Goal: Information Seeking & Learning: Learn about a topic

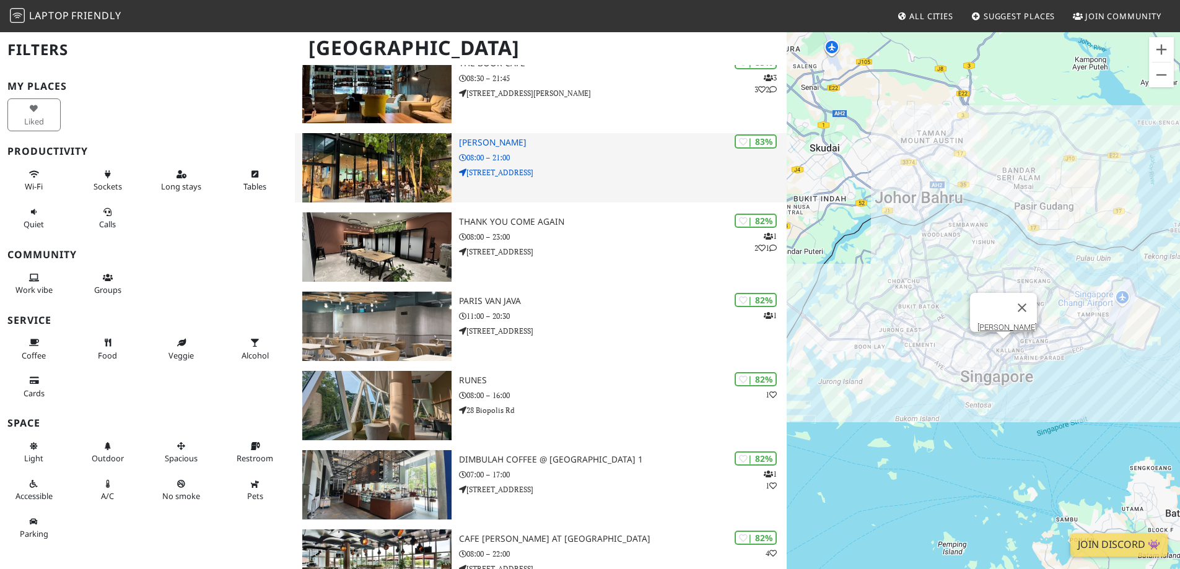
scroll to position [681, 0]
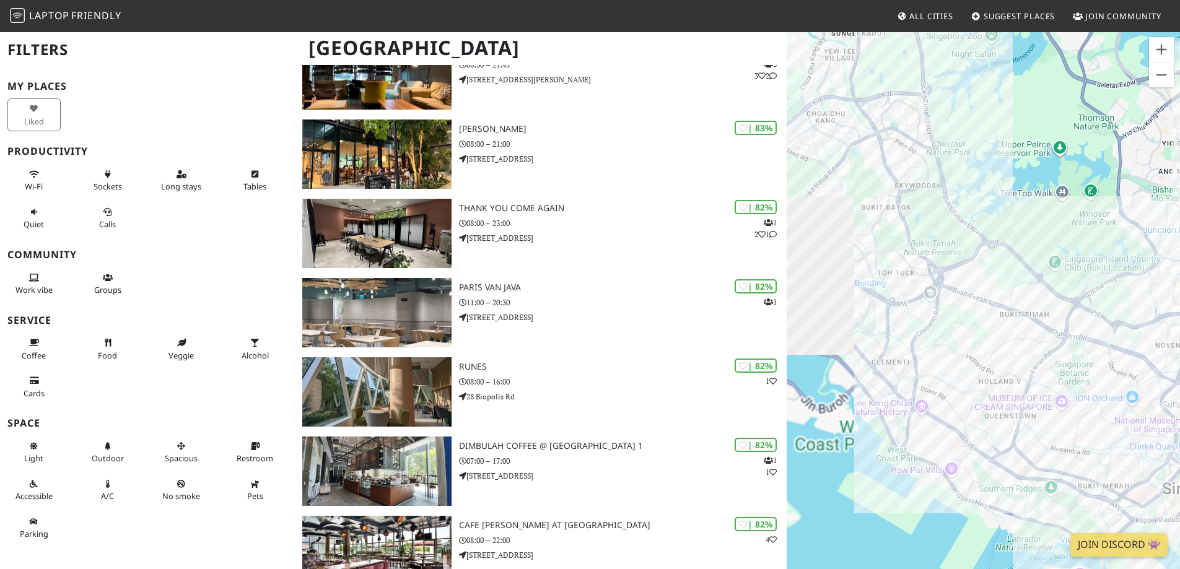
drag, startPoint x: 920, startPoint y: 290, endPoint x: 1005, endPoint y: 238, distance: 99.8
click at [1005, 238] on div at bounding box center [982, 315] width 393 height 569
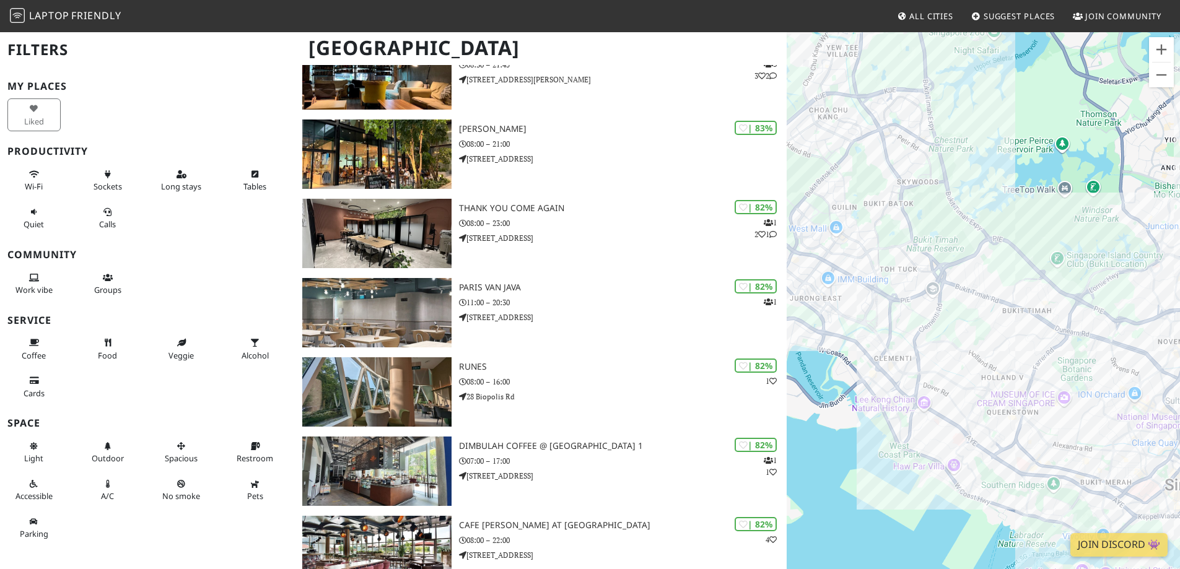
drag, startPoint x: 935, startPoint y: 310, endPoint x: 961, endPoint y: 300, distance: 27.6
click at [961, 300] on div at bounding box center [982, 315] width 393 height 569
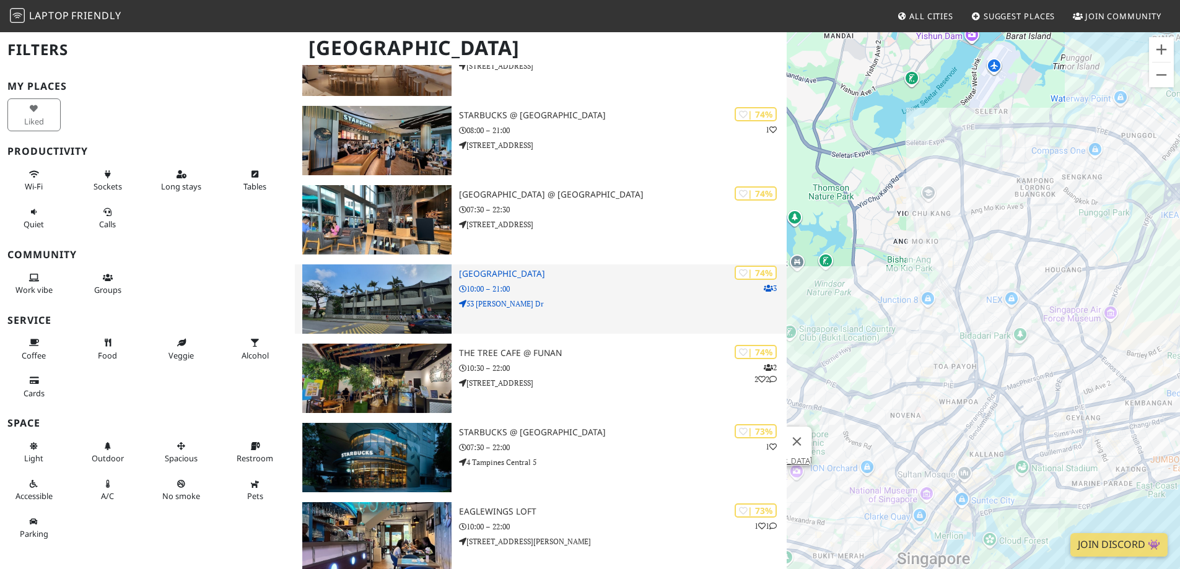
scroll to position [3158, 0]
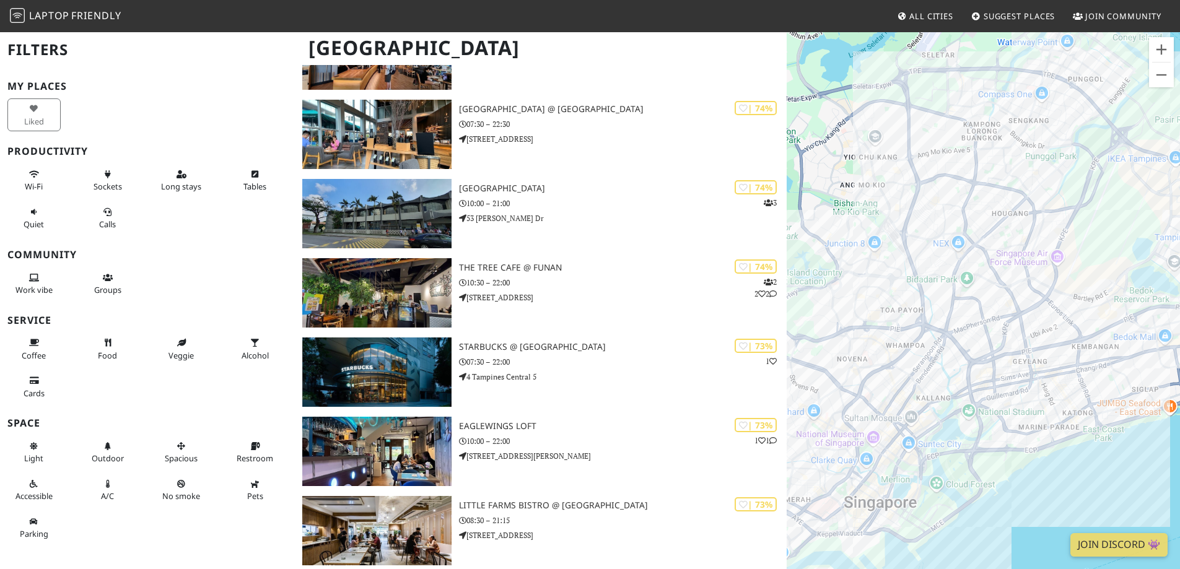
drag, startPoint x: 863, startPoint y: 341, endPoint x: 1118, endPoint y: 238, distance: 275.6
click at [1118, 238] on div at bounding box center [982, 315] width 393 height 569
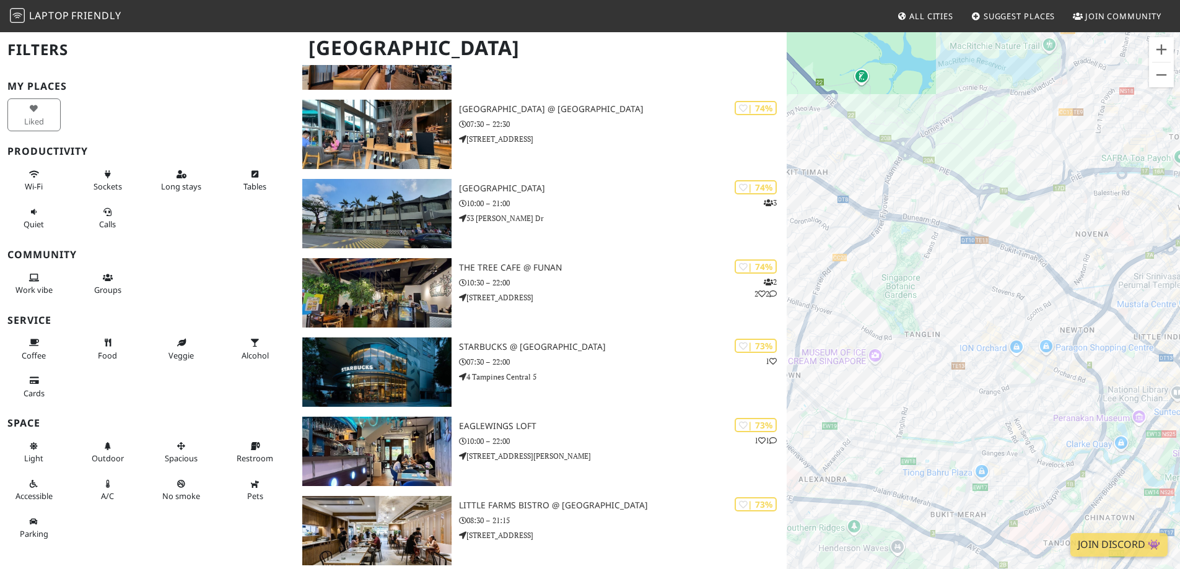
drag, startPoint x: 872, startPoint y: 313, endPoint x: 1023, endPoint y: 223, distance: 175.2
click at [1023, 223] on div at bounding box center [982, 315] width 393 height 569
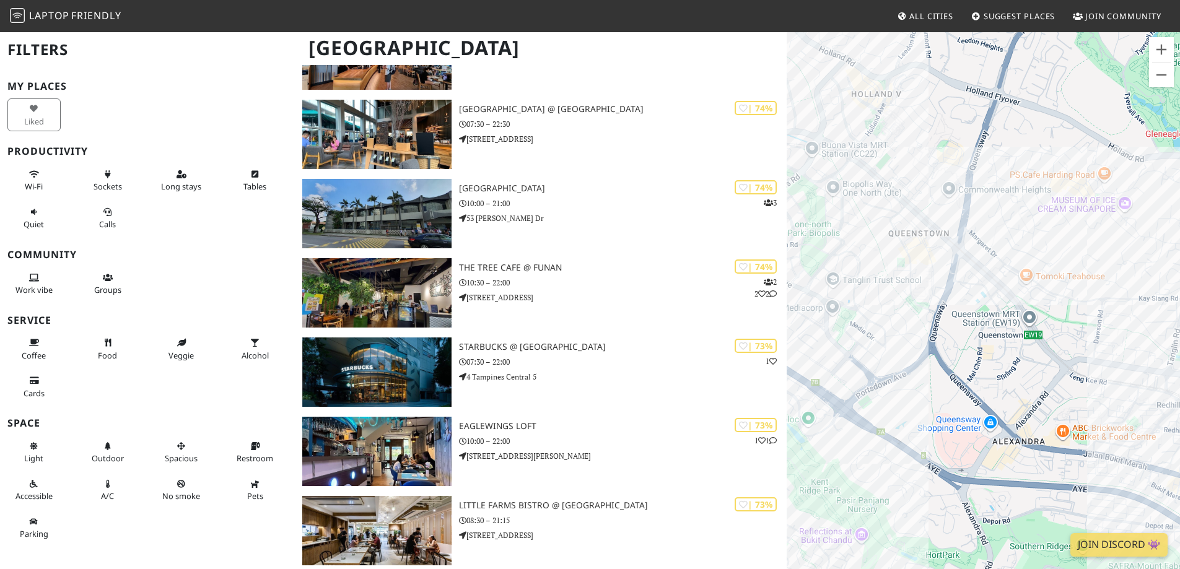
drag, startPoint x: 951, startPoint y: 315, endPoint x: 1063, endPoint y: 256, distance: 125.7
click at [1063, 256] on div at bounding box center [982, 315] width 393 height 569
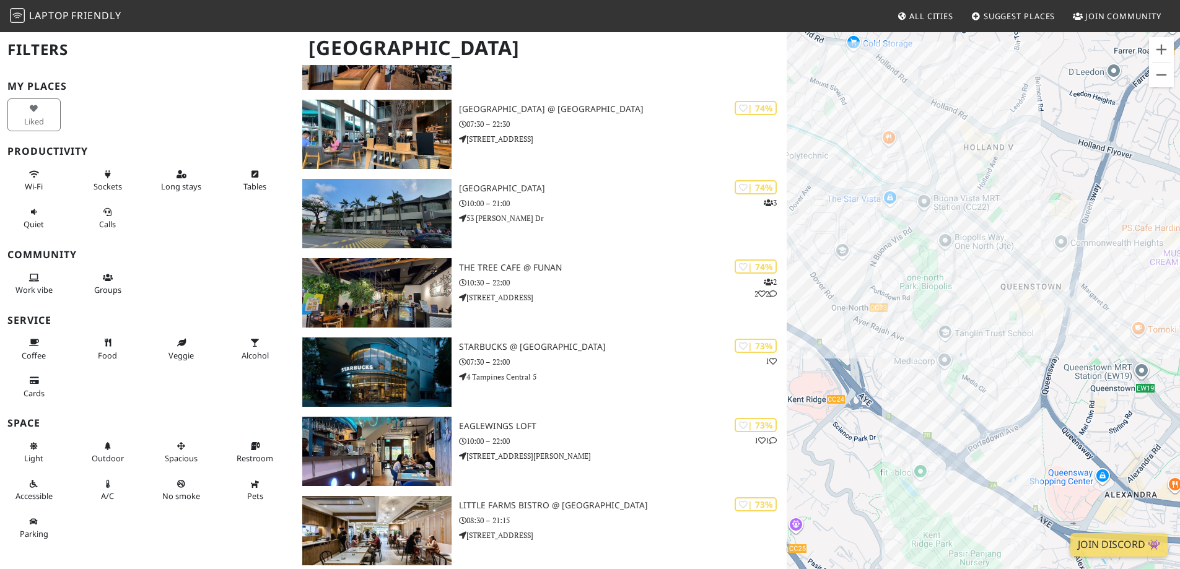
drag, startPoint x: 903, startPoint y: 280, endPoint x: 1009, endPoint y: 297, distance: 107.2
click at [1015, 336] on div at bounding box center [982, 315] width 393 height 569
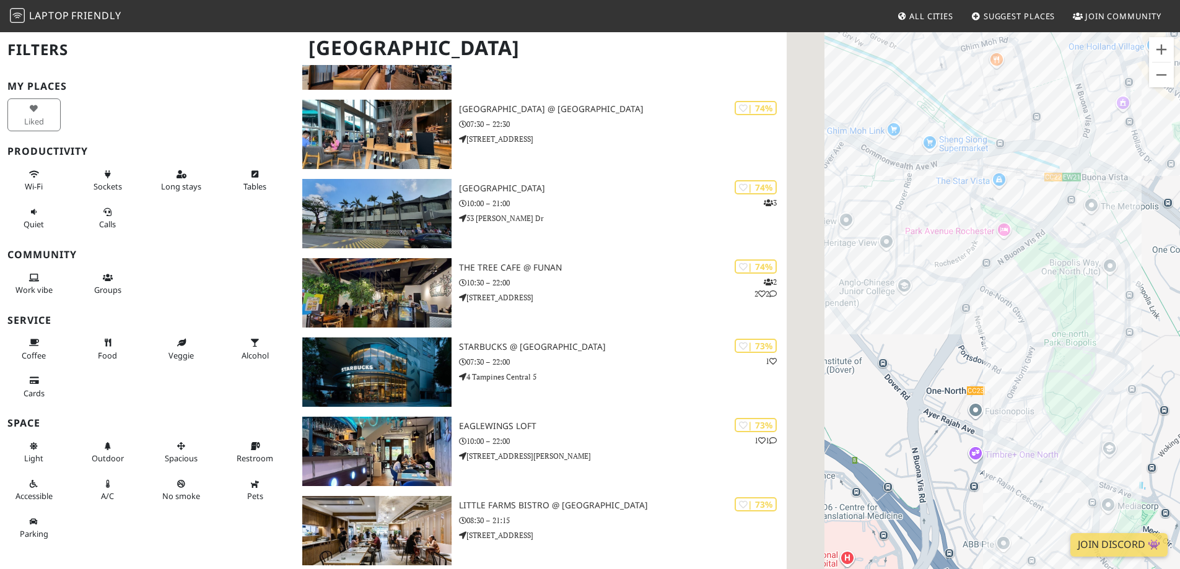
drag, startPoint x: 863, startPoint y: 246, endPoint x: 983, endPoint y: 260, distance: 121.6
click at [983, 260] on div at bounding box center [982, 315] width 393 height 569
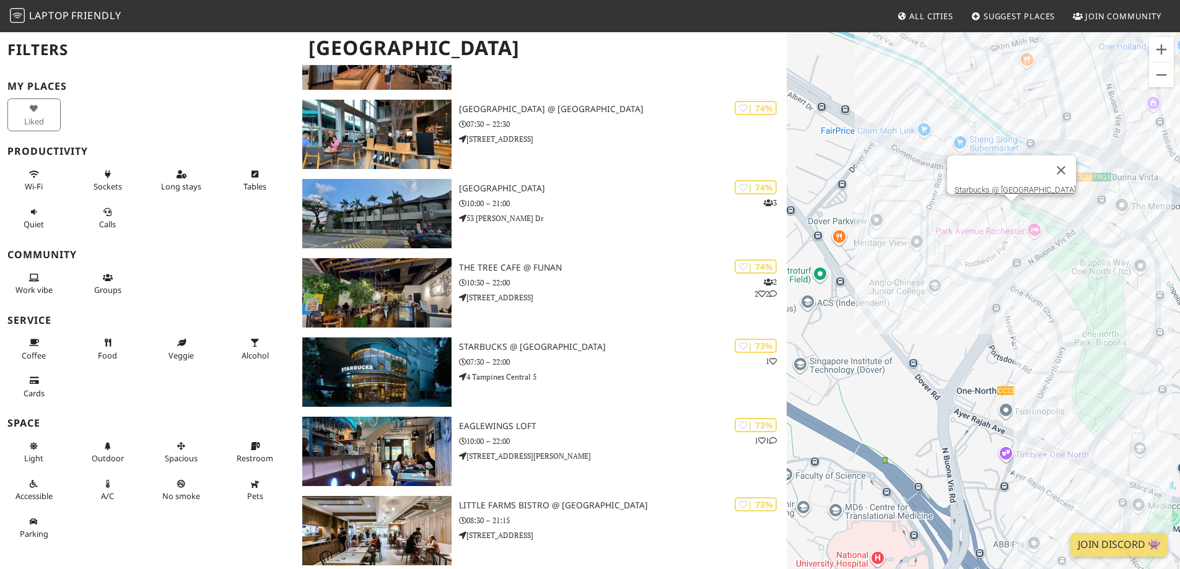
click at [1012, 206] on div "Starbucks @ [GEOGRAPHIC_DATA]" at bounding box center [982, 315] width 393 height 569
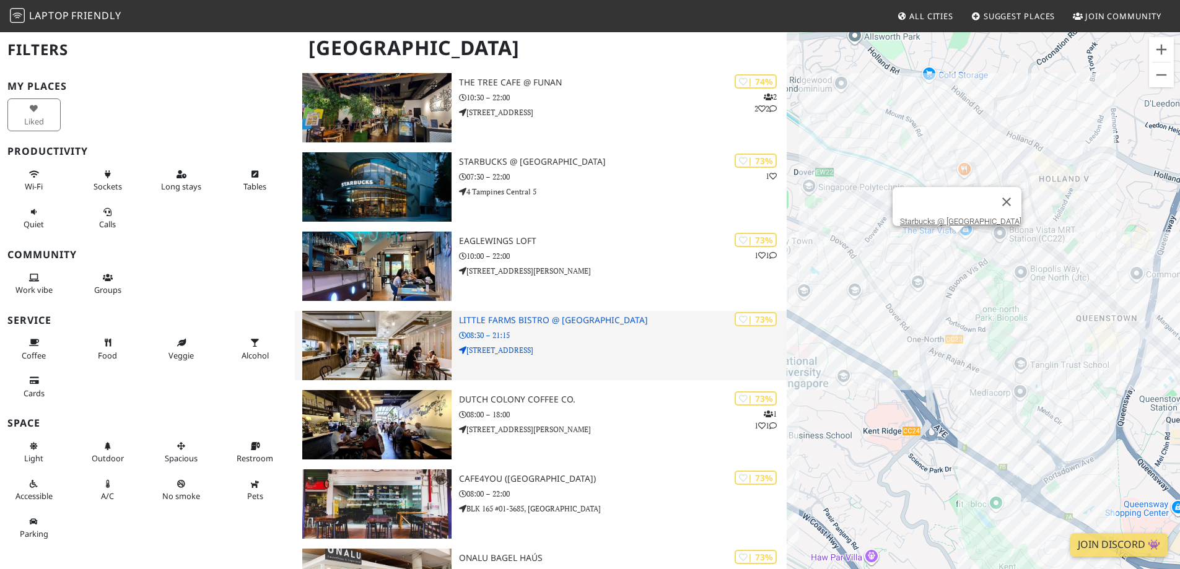
scroll to position [3344, 0]
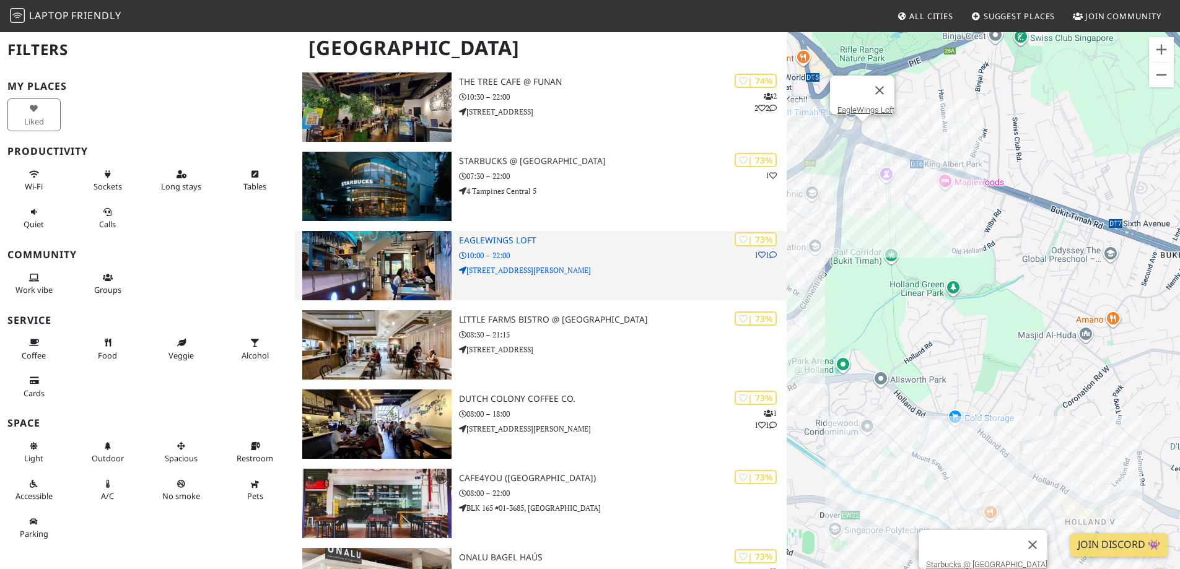
click at [404, 260] on img at bounding box center [376, 265] width 149 height 69
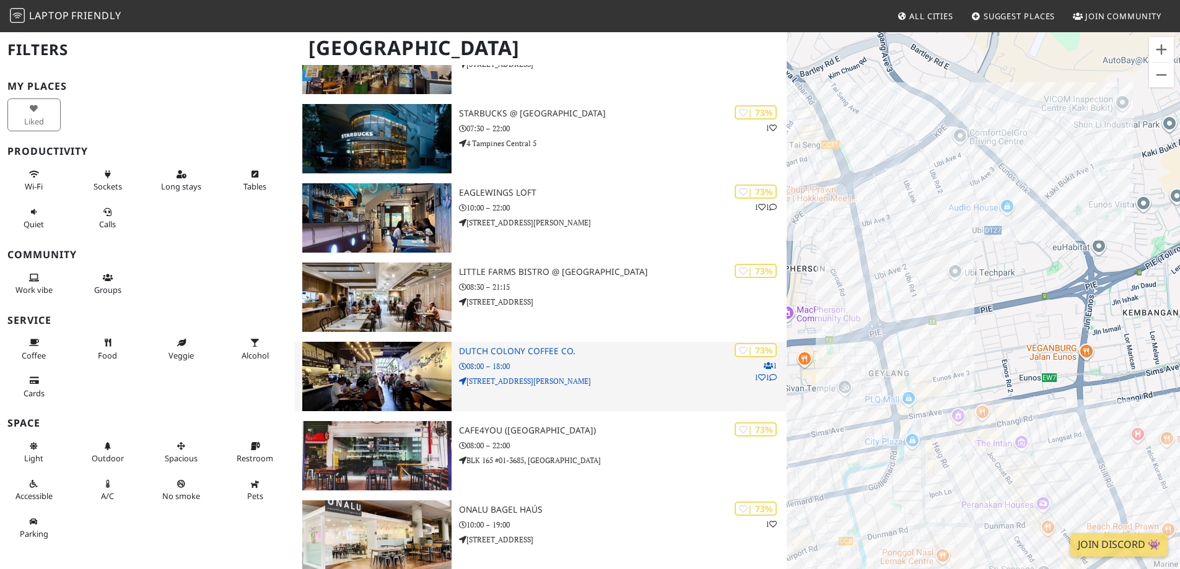
scroll to position [3406, 0]
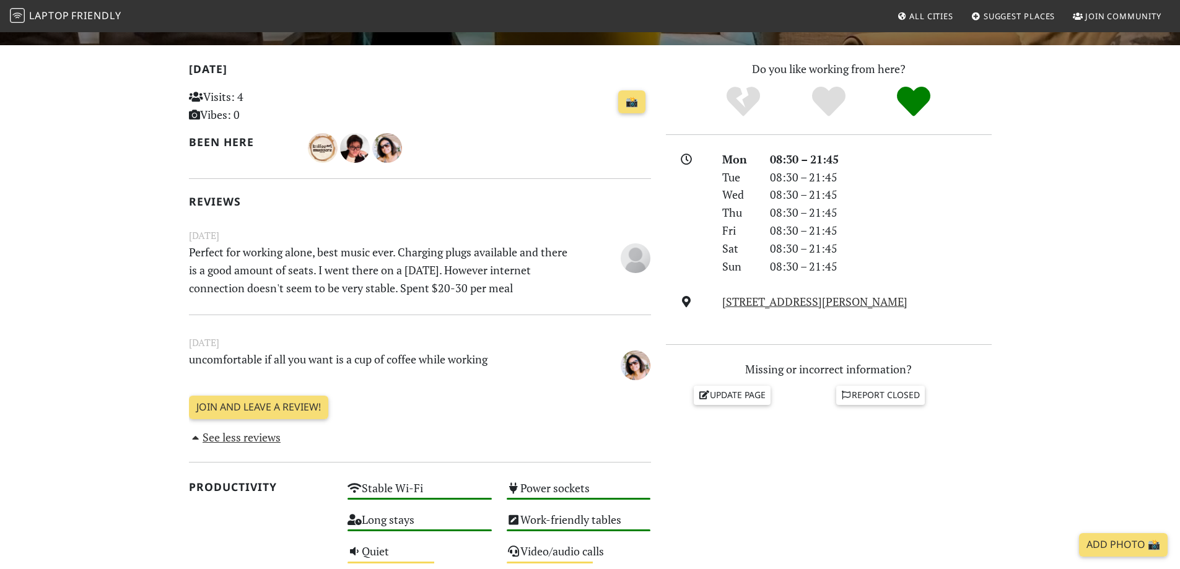
scroll to position [310, 0]
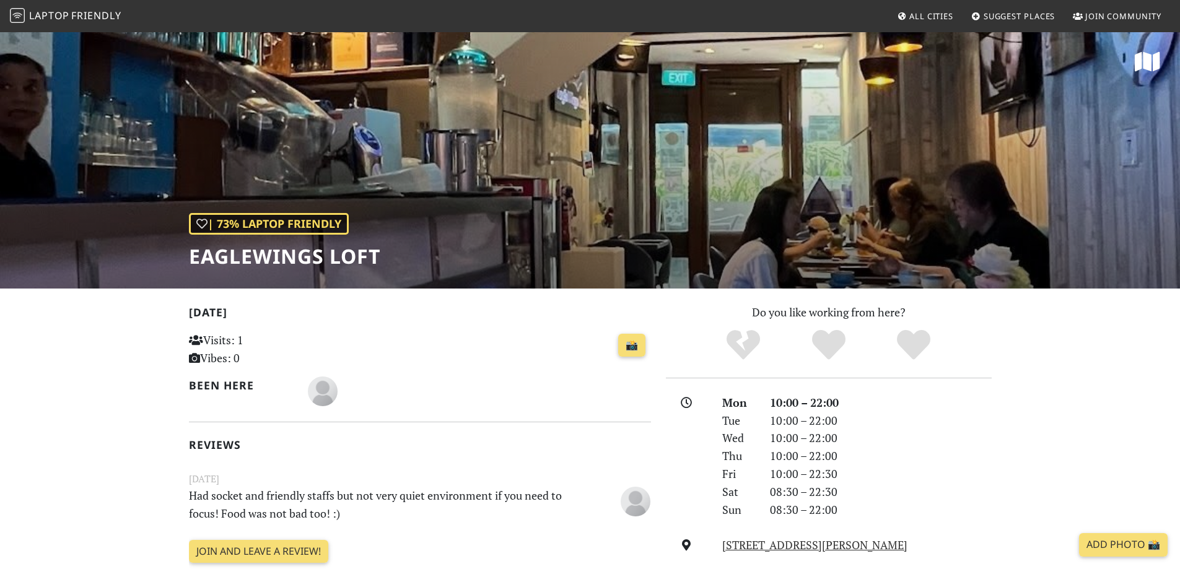
scroll to position [186, 0]
